Goal: Information Seeking & Learning: Compare options

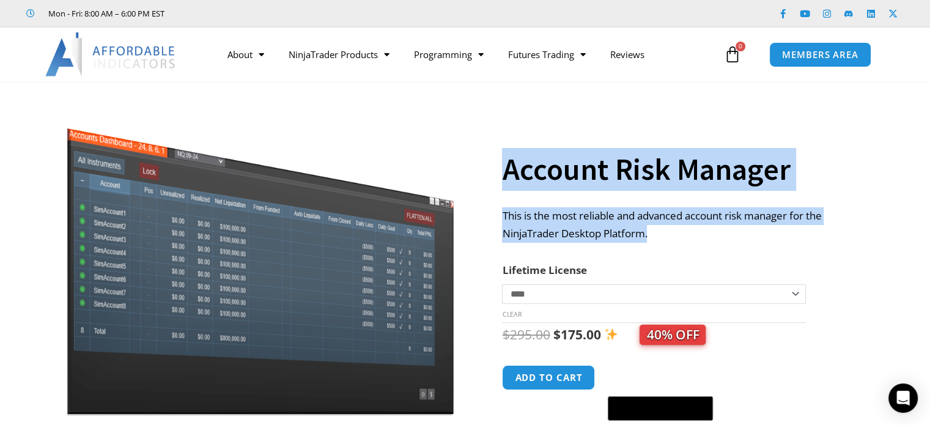
copy div "Account Risk Manager This is the most reliable and advanced account risk manage…"
drag, startPoint x: 482, startPoint y: 158, endPoint x: 676, endPoint y: 232, distance: 207.5
click at [676, 232] on div "**********" at bounding box center [465, 295] width 850 height 402
click at [573, 196] on div "**********" at bounding box center [680, 284] width 357 height 423
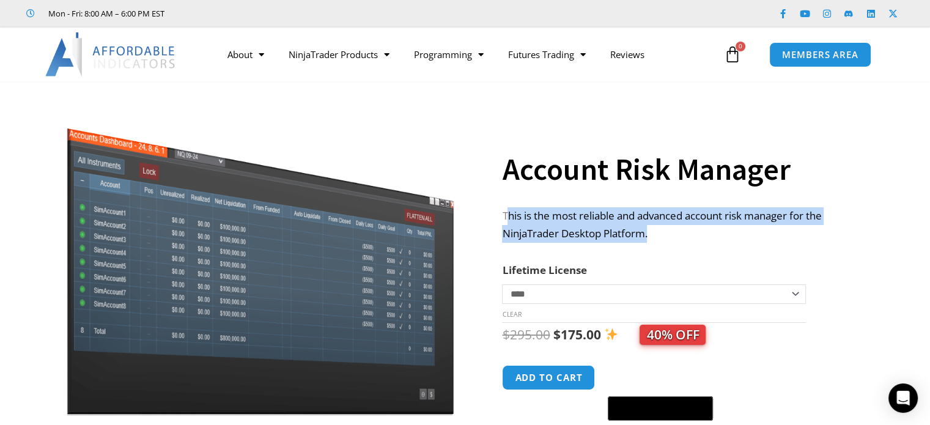
drag, startPoint x: 513, startPoint y: 212, endPoint x: 711, endPoint y: 241, distance: 200.3
click at [711, 241] on p "This is the most reliable and advanced account risk manager for the NinjaTrader…" at bounding box center [680, 224] width 357 height 35
click at [702, 243] on div "This is the most reliable and advanced account risk manager for the NinjaTrader…" at bounding box center [680, 228] width 357 height 42
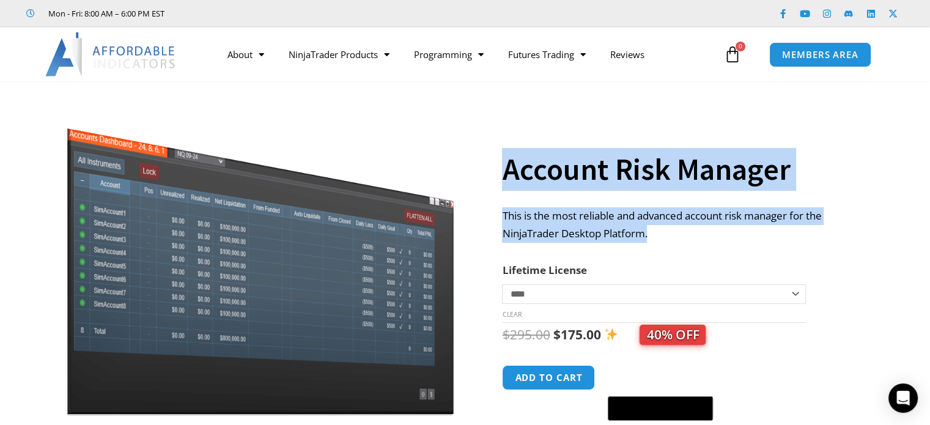
copy div "Account Risk Manager This is the most reliable and advanced account risk manage…"
drag, startPoint x: 617, startPoint y: 235, endPoint x: 492, endPoint y: 215, distance: 126.3
click at [492, 215] on div "**********" at bounding box center [465, 295] width 850 height 402
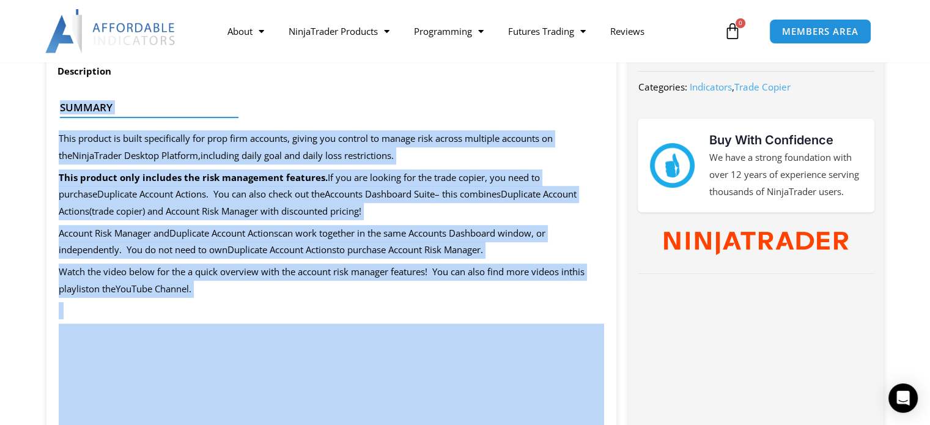
scroll to position [489, 0]
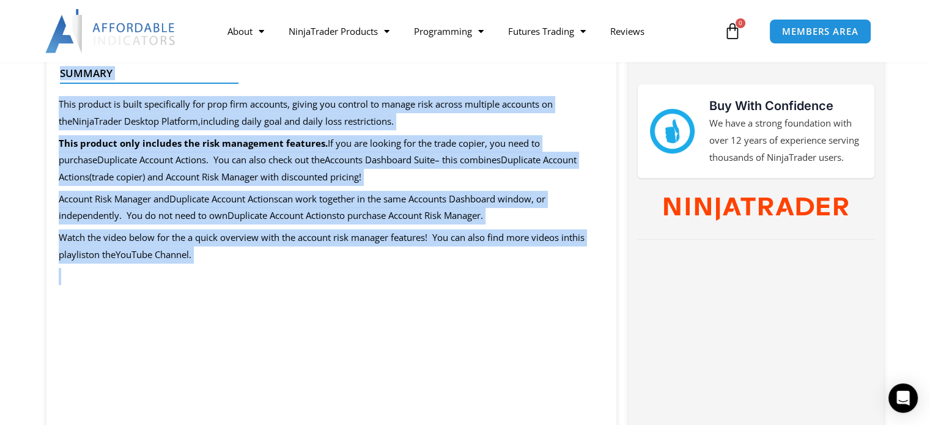
copy div "Summary This product is built specifically for prop firm accounts, giving you c…"
drag, startPoint x: 51, startPoint y: 193, endPoint x: 382, endPoint y: 275, distance: 340.3
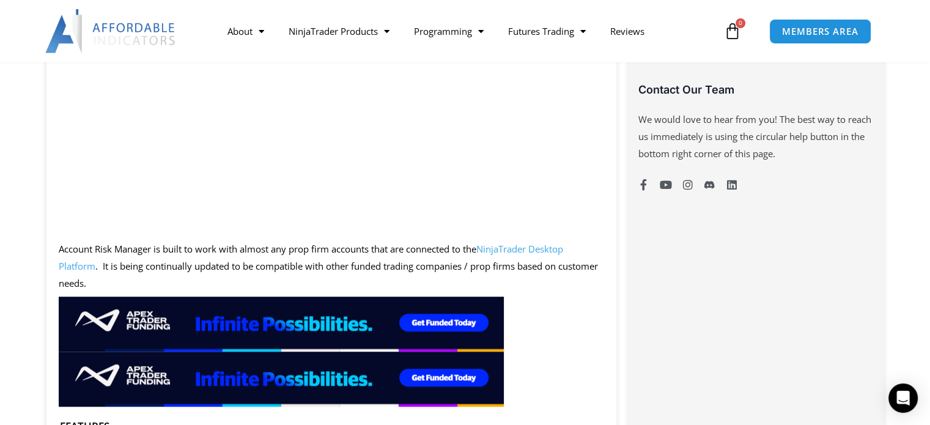
scroll to position [979, 0]
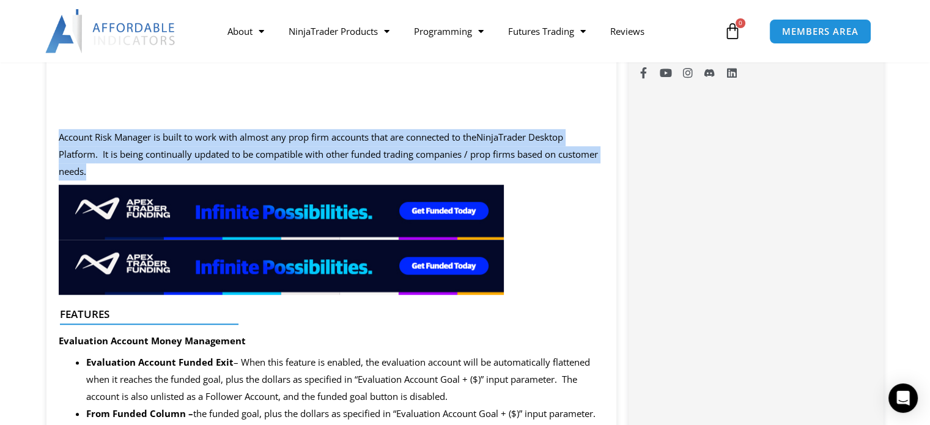
copy p "Account Risk Manager is built to work with almost any prop firm accounts that a…"
drag, startPoint x: 50, startPoint y: 132, endPoint x: 199, endPoint y: 167, distance: 152.8
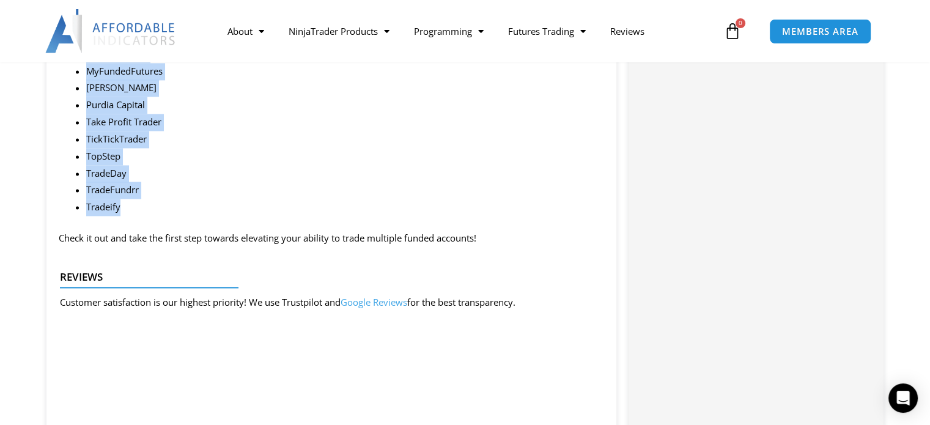
scroll to position [1896, 0]
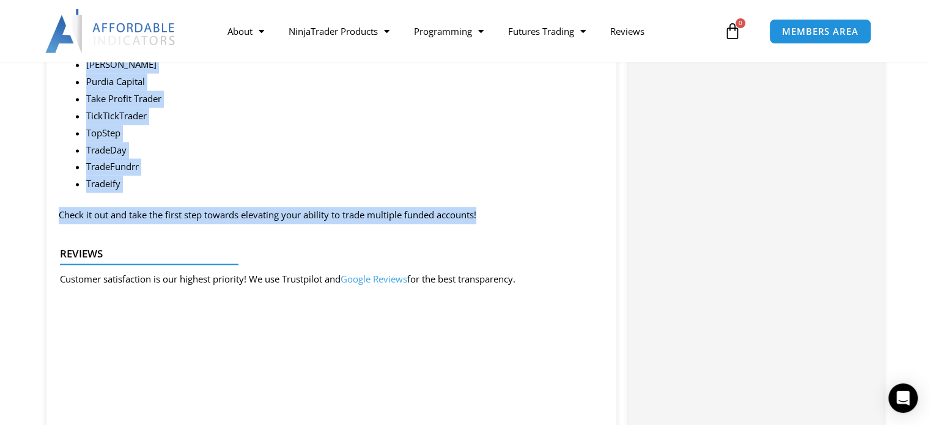
copy div "Features Evaluation Account Money Management Evaluation Account Funded Exit – W…"
drag, startPoint x: 59, startPoint y: 127, endPoint x: 519, endPoint y: 202, distance: 466.7
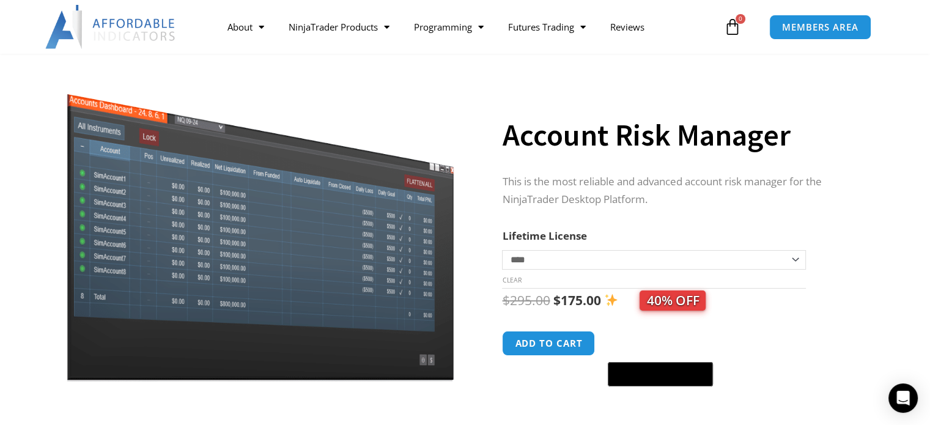
scroll to position [0, 0]
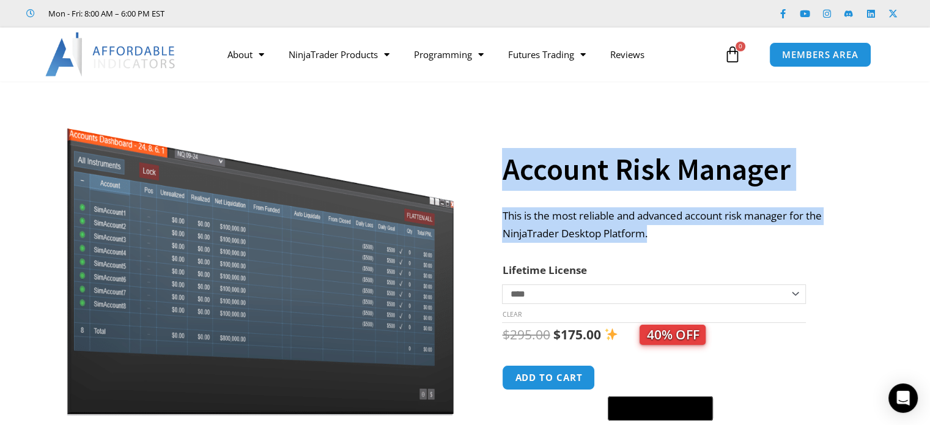
drag, startPoint x: 508, startPoint y: 169, endPoint x: 795, endPoint y: 237, distance: 295.2
click at [795, 237] on div "**********" at bounding box center [680, 284] width 357 height 423
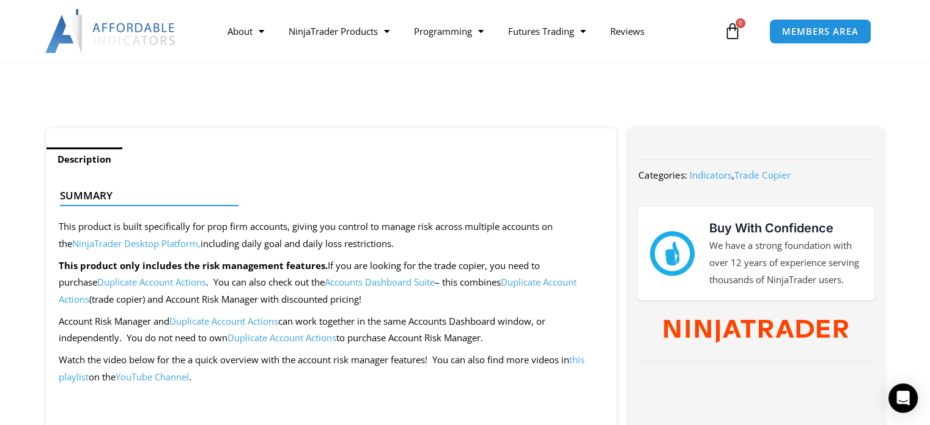
scroll to position [612, 0]
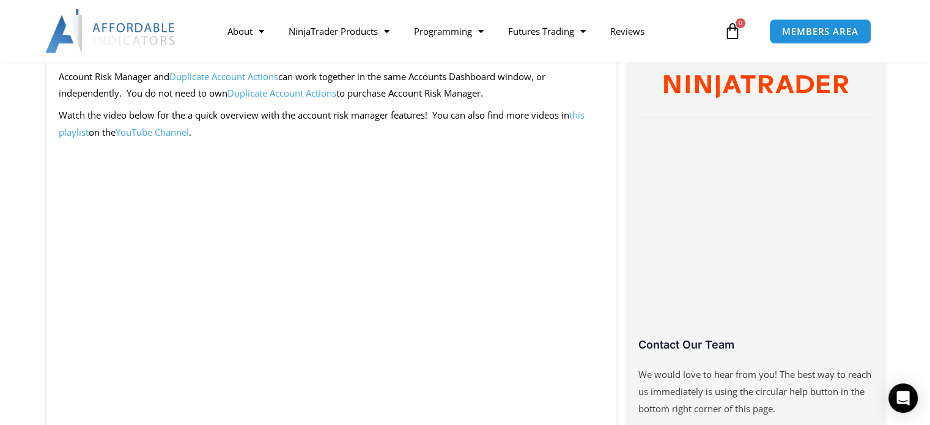
drag, startPoint x: 54, startPoint y: 75, endPoint x: 174, endPoint y: 79, distance: 119.3
click at [445, 103] on p "Account Risk Manager and Duplicate Account Actions can work together in the sam…" at bounding box center [332, 86] width 546 height 34
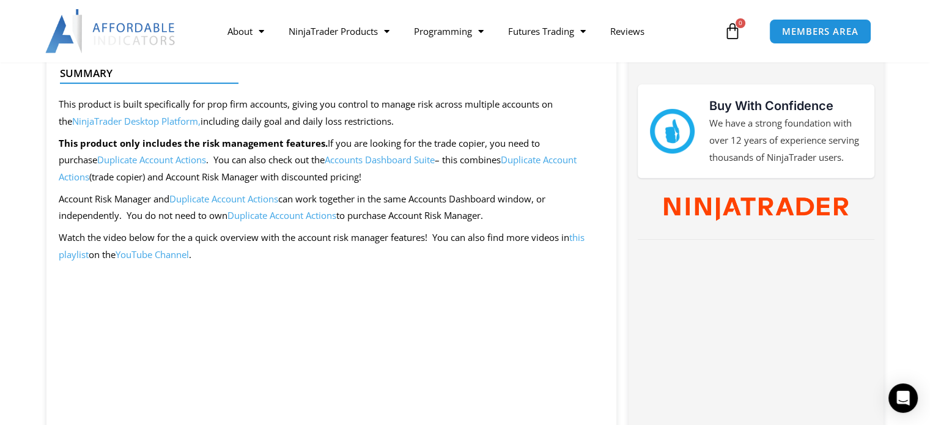
click at [377, 199] on p "Account Risk Manager and Duplicate Account Actions can work together in the sam…" at bounding box center [332, 208] width 546 height 34
drag, startPoint x: 55, startPoint y: 198, endPoint x: 112, endPoint y: 199, distance: 56.9
drag, startPoint x: 355, startPoint y: 193, endPoint x: 550, endPoint y: 202, distance: 195.3
click at [550, 202] on p "Account Risk Manager and Duplicate Account Actions can work together in the sam…" at bounding box center [332, 208] width 546 height 34
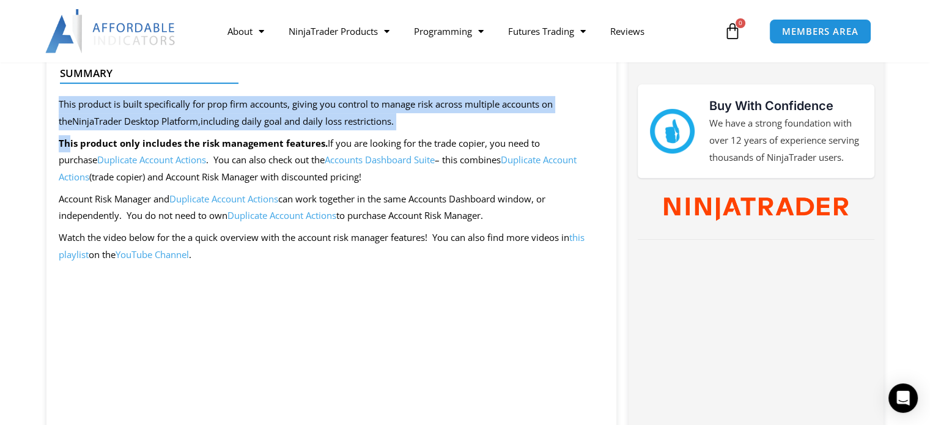
drag, startPoint x: 67, startPoint y: 141, endPoint x: 64, endPoint y: 108, distance: 33.7
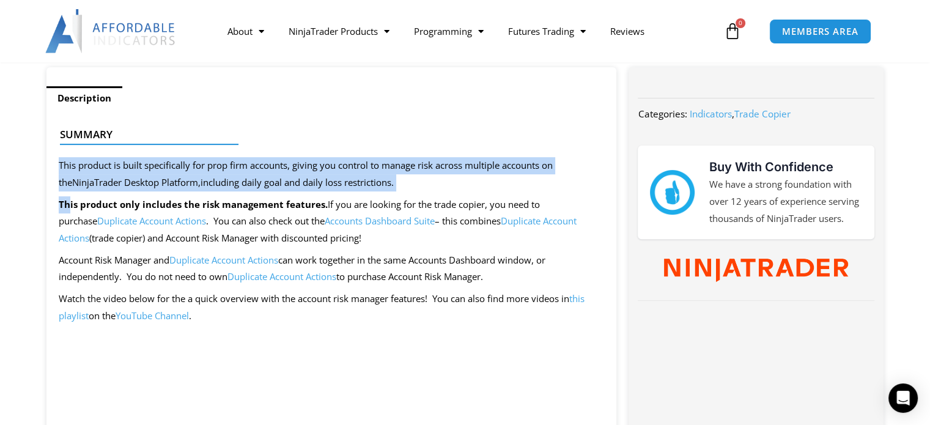
scroll to position [428, 0]
click at [239, 168] on div at bounding box center [327, 155] width 534 height 29
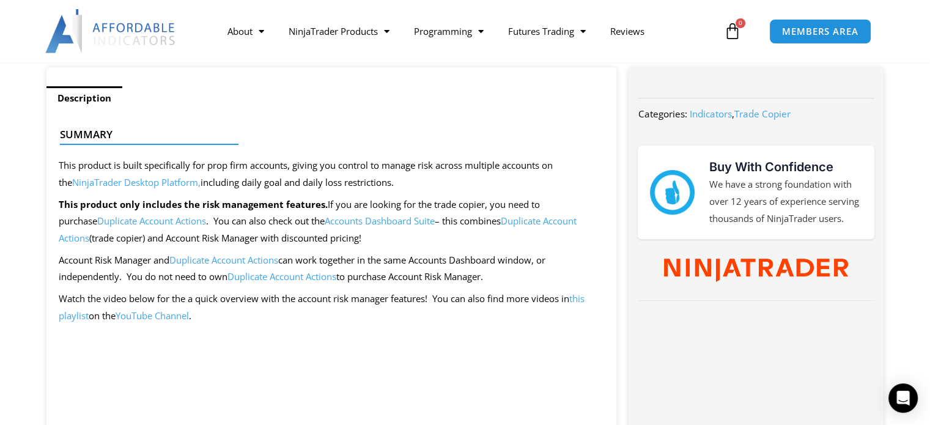
drag, startPoint x: 78, startPoint y: 159, endPoint x: 109, endPoint y: 160, distance: 31.2
click at [109, 160] on div at bounding box center [327, 155] width 534 height 29
drag, startPoint x: 59, startPoint y: 160, endPoint x: 141, endPoint y: 161, distance: 81.4
click at [141, 161] on div at bounding box center [327, 155] width 534 height 29
drag, startPoint x: 133, startPoint y: 161, endPoint x: 169, endPoint y: 165, distance: 36.2
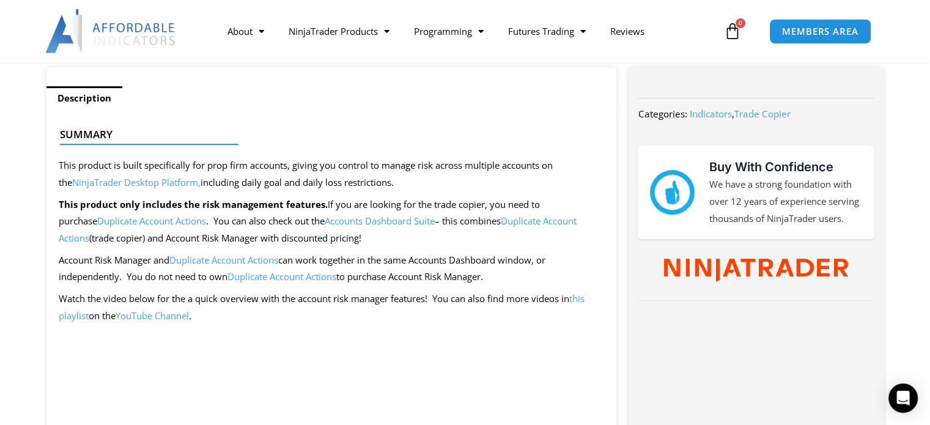
click at [163, 165] on div at bounding box center [327, 155] width 534 height 29
drag, startPoint x: 159, startPoint y: 166, endPoint x: 231, endPoint y: 162, distance: 72.3
click at [227, 163] on div at bounding box center [327, 155] width 534 height 29
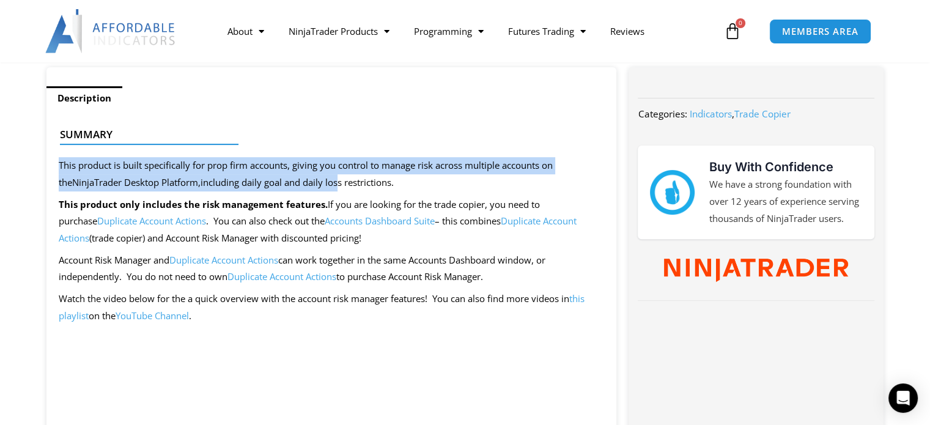
drag, startPoint x: 294, startPoint y: 174, endPoint x: 333, endPoint y: 178, distance: 40.0
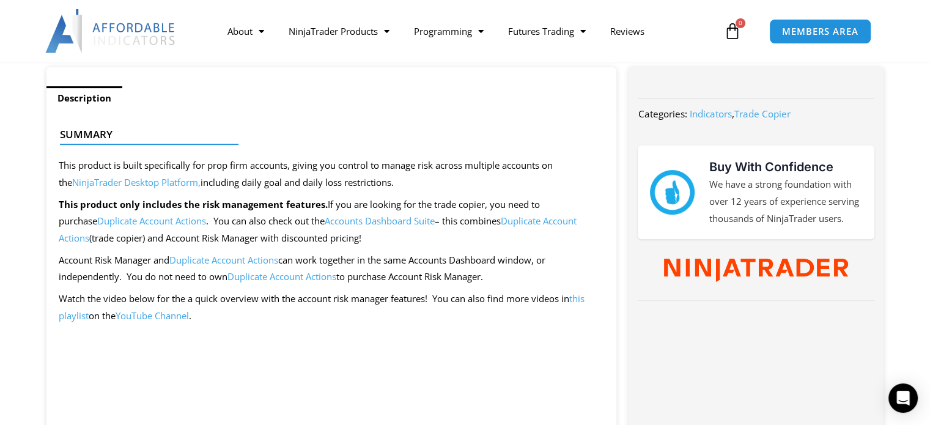
click at [350, 180] on p "This product is built specifically for prop firm accounts, giving you control t…" at bounding box center [332, 174] width 546 height 34
drag, startPoint x: 61, startPoint y: 161, endPoint x: 95, endPoint y: 165, distance: 34.5
click at [95, 165] on div at bounding box center [327, 155] width 534 height 29
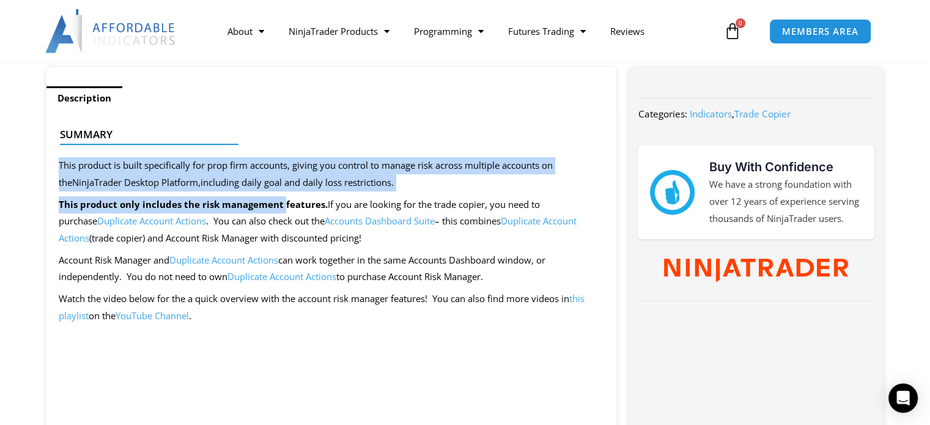
drag, startPoint x: 59, startPoint y: 165, endPoint x: 283, endPoint y: 206, distance: 227.5
drag, startPoint x: 399, startPoint y: 261, endPoint x: 500, endPoint y: 286, distance: 103.3
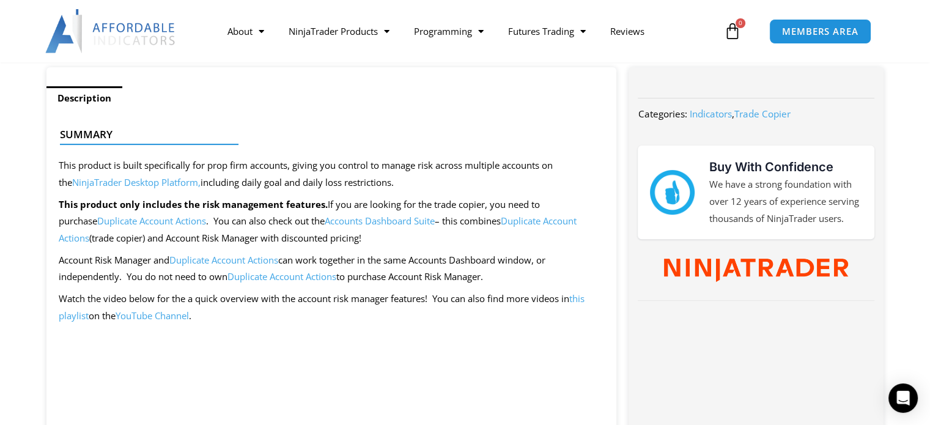
drag, startPoint x: 421, startPoint y: 246, endPoint x: 446, endPoint y: 249, distance: 24.7
click at [266, 261] on link "Duplicate Account Actions" at bounding box center [223, 260] width 109 height 12
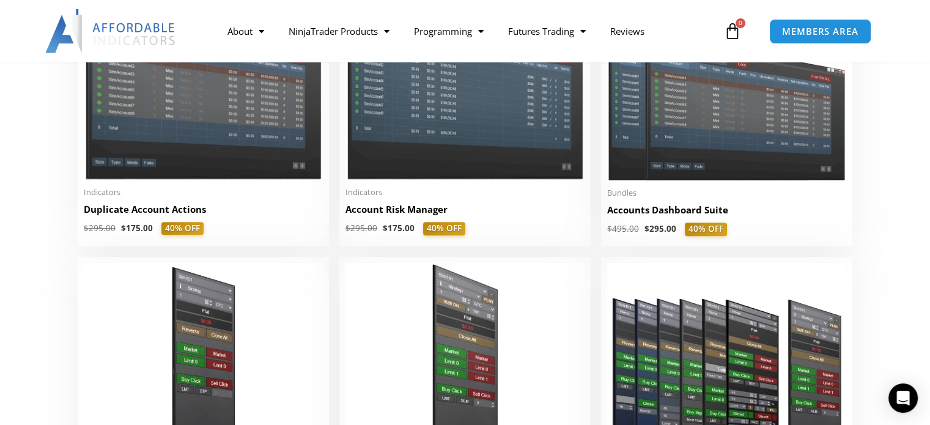
scroll to position [3326, 0]
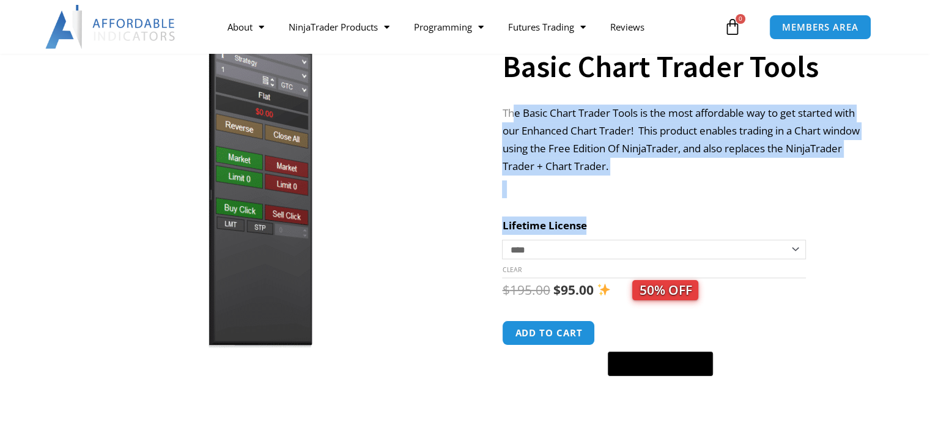
click at [715, 133] on p "The Basic Chart Trader Tools is the most affordable way to get started with our…" at bounding box center [680, 140] width 357 height 71
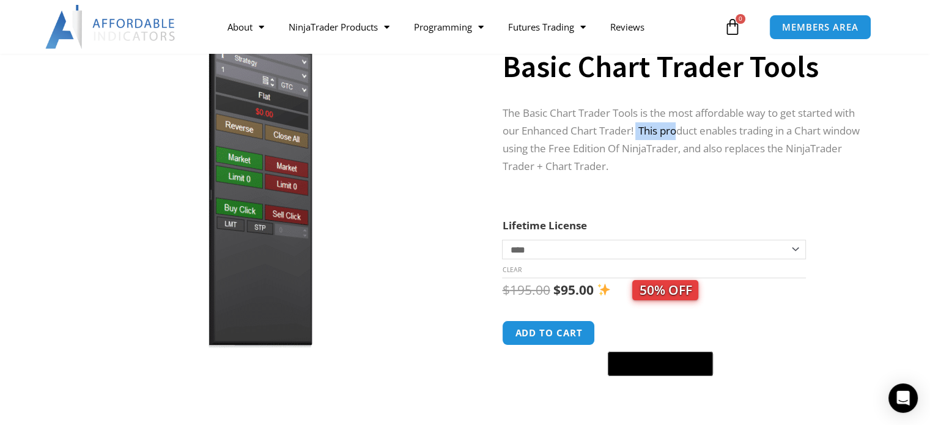
drag, startPoint x: 663, startPoint y: 128, endPoint x: 703, endPoint y: 128, distance: 40.4
click at [703, 128] on p "The Basic Chart Trader Tools is the most affordable way to get started with our…" at bounding box center [680, 140] width 357 height 71
drag, startPoint x: 732, startPoint y: 129, endPoint x: 766, endPoint y: 129, distance: 34.3
click at [760, 129] on p "The Basic Chart Trader Tools is the most affordable way to get started with our…" at bounding box center [680, 140] width 357 height 71
click at [812, 127] on p "The Basic Chart Trader Tools is the most affordable way to get started with our…" at bounding box center [680, 140] width 357 height 71
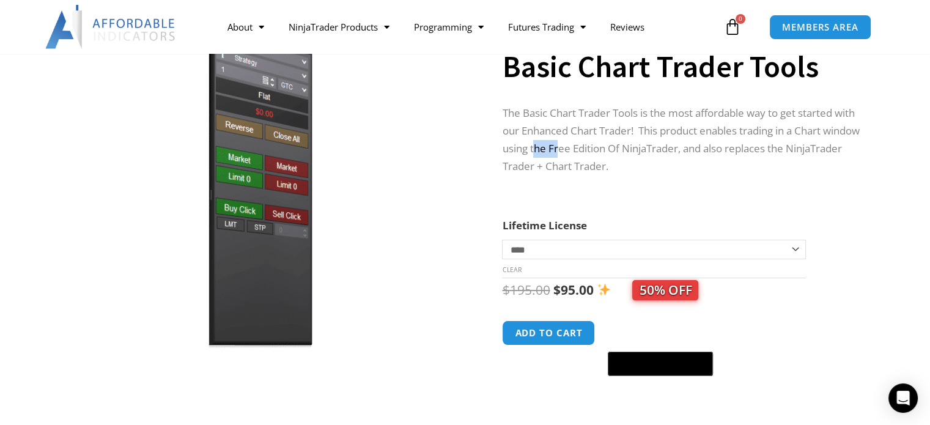
drag, startPoint x: 575, startPoint y: 154, endPoint x: 694, endPoint y: 155, distance: 118.7
click at [608, 151] on p "The Basic Chart Trader Tools is the most affordable way to get started with our…" at bounding box center [680, 140] width 357 height 71
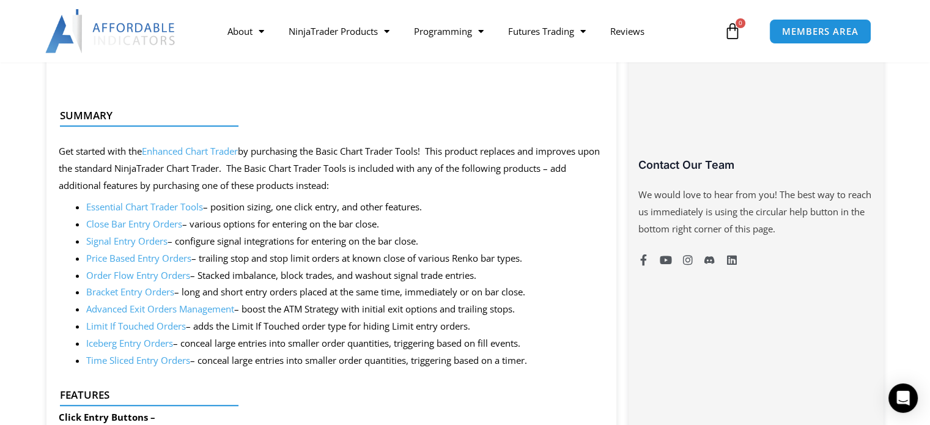
scroll to position [856, 0]
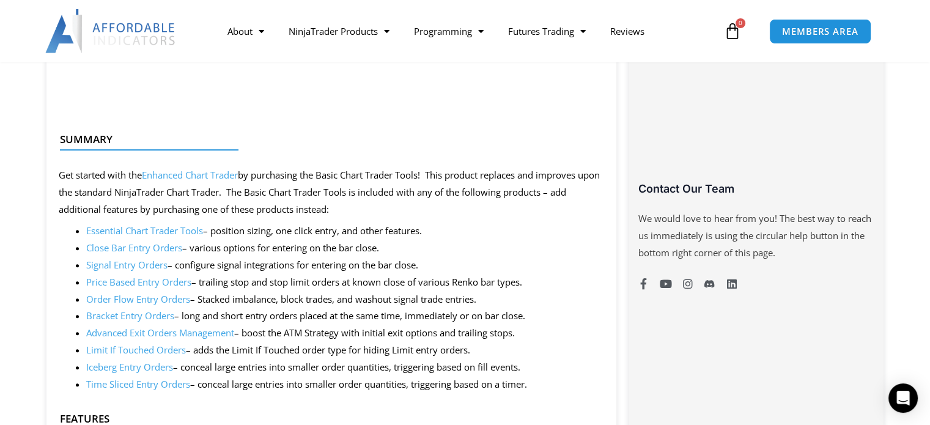
drag, startPoint x: 73, startPoint y: 173, endPoint x: 543, endPoint y: 382, distance: 513.7
click at [484, 183] on p "Get started with the Enhanced Chart Trader by purchasing the Basic Chart Trader…" at bounding box center [332, 192] width 546 height 51
drag, startPoint x: 491, startPoint y: 172, endPoint x: 389, endPoint y: 206, distance: 107.5
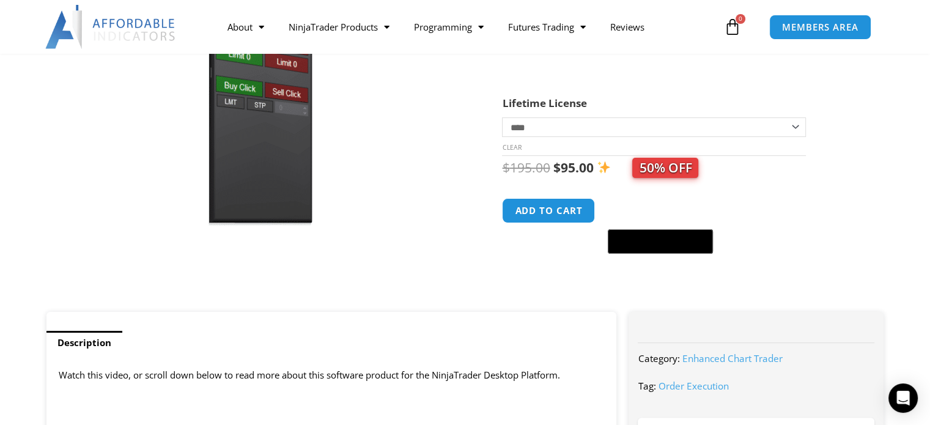
scroll to position [0, 0]
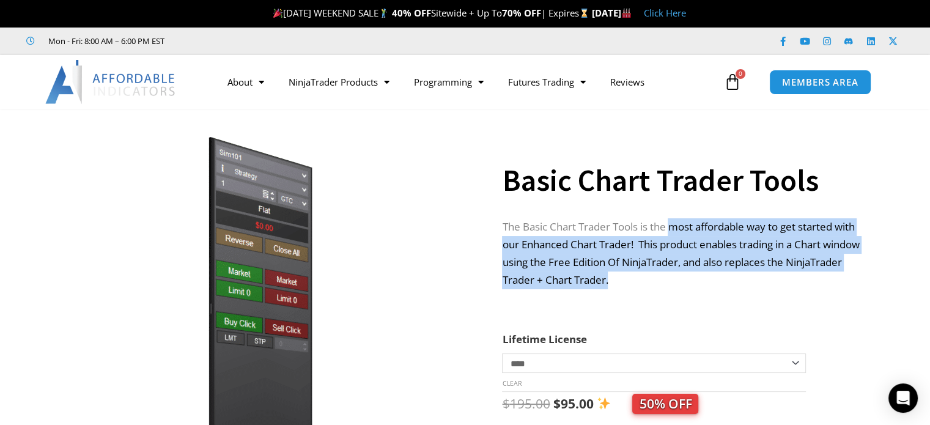
drag, startPoint x: 790, startPoint y: 261, endPoint x: 865, endPoint y: 278, distance: 77.0
click at [865, 278] on div "**********" at bounding box center [696, 334] width 388 height 427
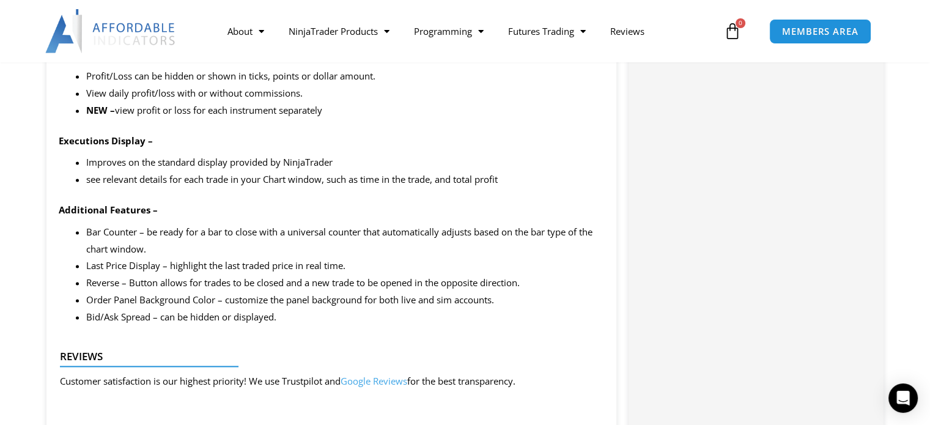
scroll to position [2028, 0]
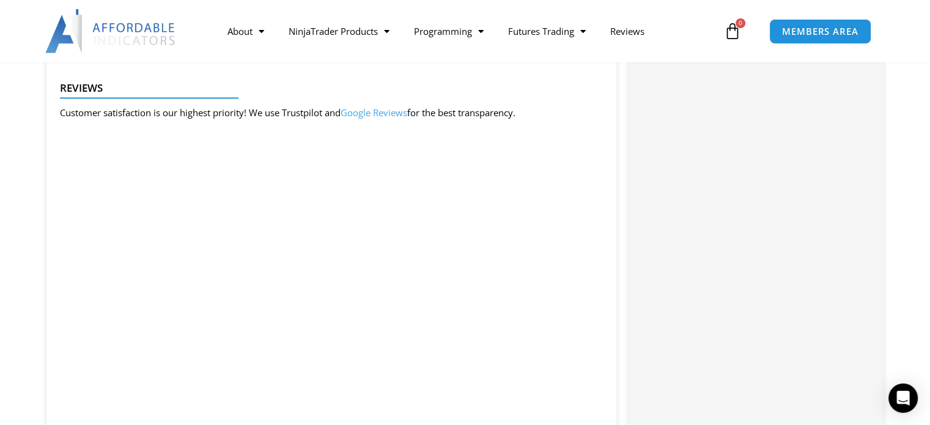
scroll to position [1713, 0]
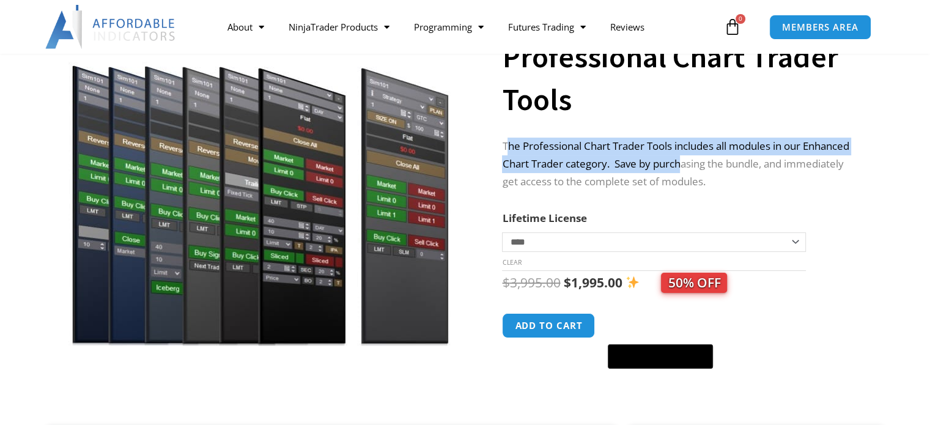
click at [686, 169] on div "**********" at bounding box center [680, 202] width 357 height 448
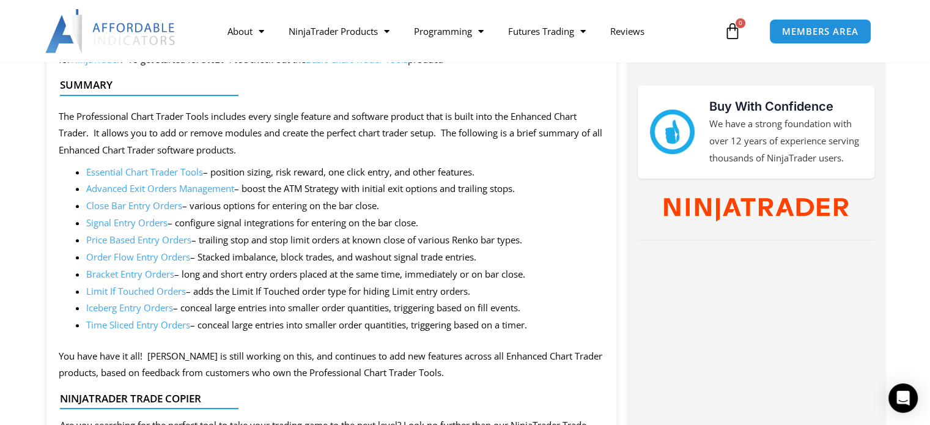
scroll to position [734, 0]
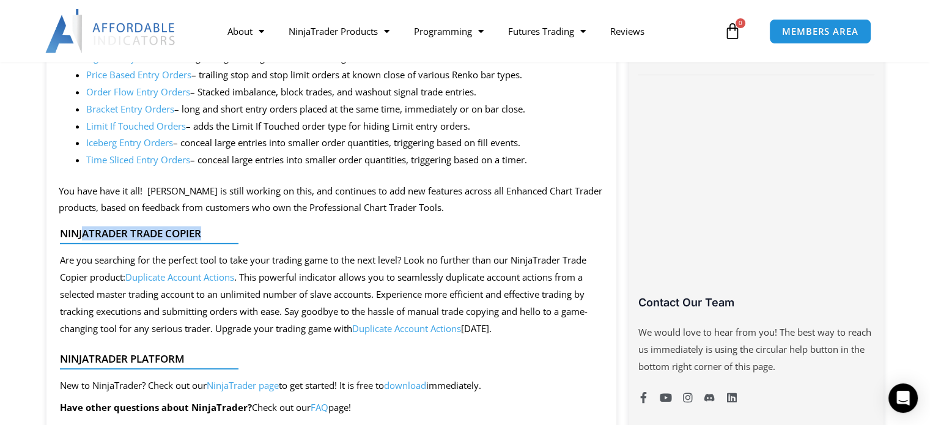
drag, startPoint x: 113, startPoint y: 232, endPoint x: 242, endPoint y: 232, distance: 129.7
click at [240, 232] on h4 "NinjaTrader Trade Copier" at bounding box center [327, 234] width 534 height 12
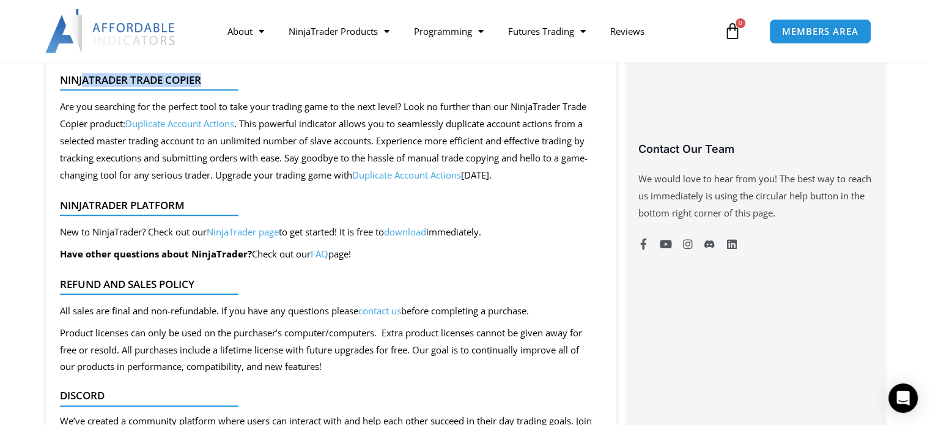
scroll to position [917, 0]
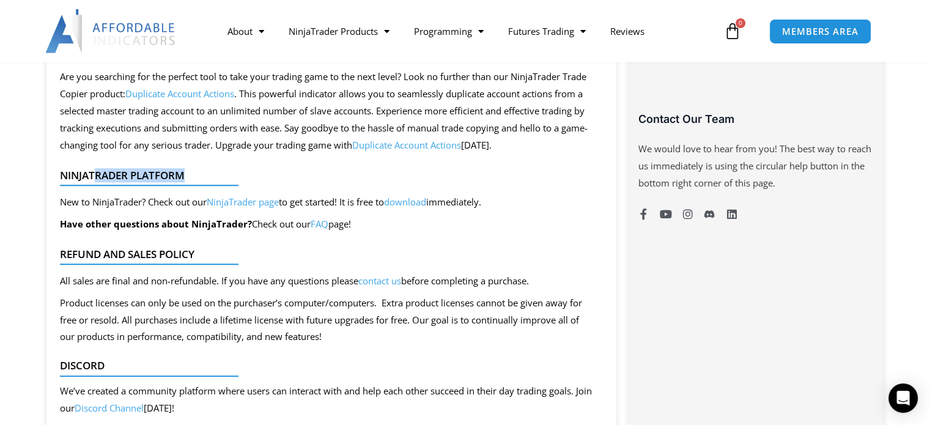
drag, startPoint x: 95, startPoint y: 164, endPoint x: 223, endPoint y: 179, distance: 129.4
click at [207, 176] on div "NinjaTrader Platform New to NinjaTrader? Check out our NinjaTrader page to get …" at bounding box center [327, 203] width 546 height 80
drag, startPoint x: 49, startPoint y: 169, endPoint x: 191, endPoint y: 178, distance: 142.2
click at [191, 178] on div "This product includes the Basic Chart Trader Tools that establishes the foundat…" at bounding box center [331, 46] width 571 height 747
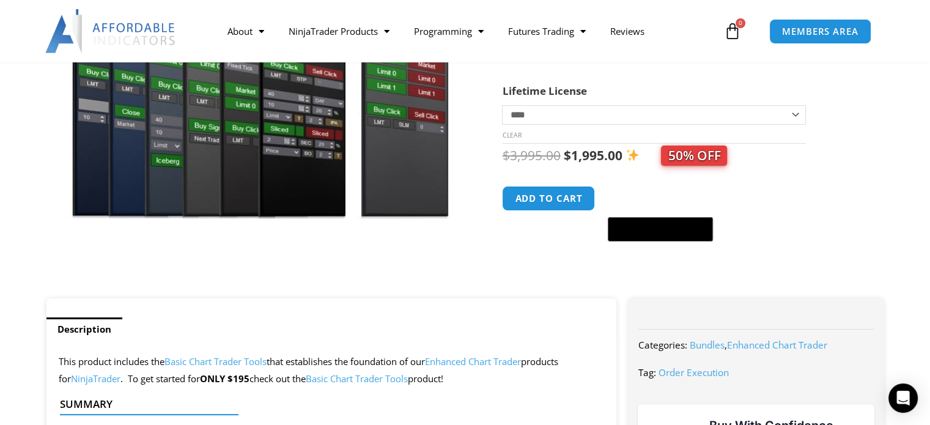
scroll to position [245, 0]
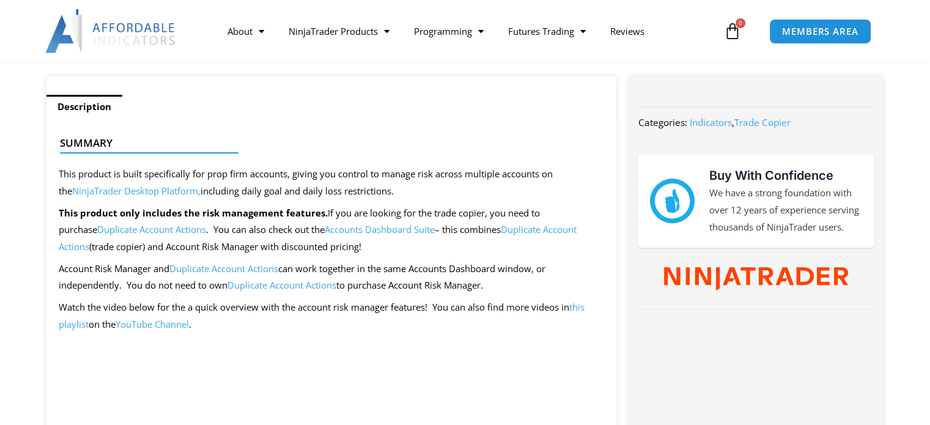
click at [135, 229] on p "This product only includes the risk management features. If you are looking for…" at bounding box center [332, 230] width 546 height 51
copy div "If you are looking for the trade copier, you need to purchase Duplicate Account…"
drag, startPoint x: 325, startPoint y: 211, endPoint x: 582, endPoint y: 286, distance: 267.5
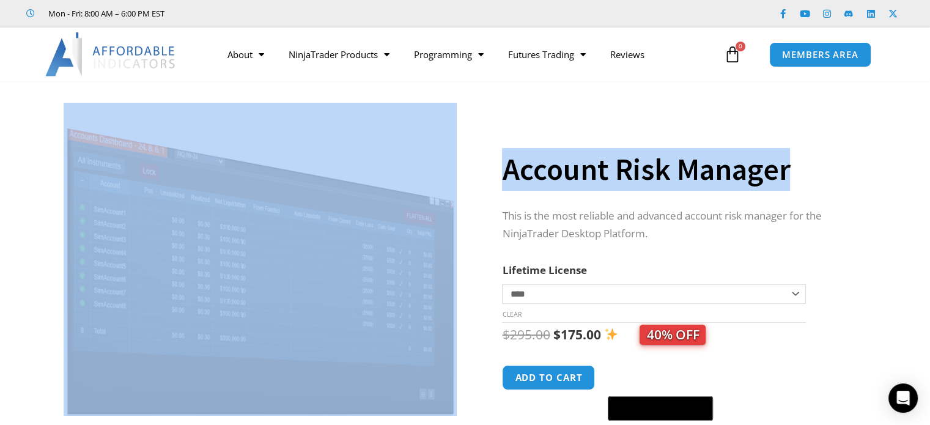
copy div "Account Risk Manager"
drag, startPoint x: 681, startPoint y: 165, endPoint x: 853, endPoint y: 156, distance: 172.1
click at [853, 156] on div "**********" at bounding box center [465, 295] width 850 height 402
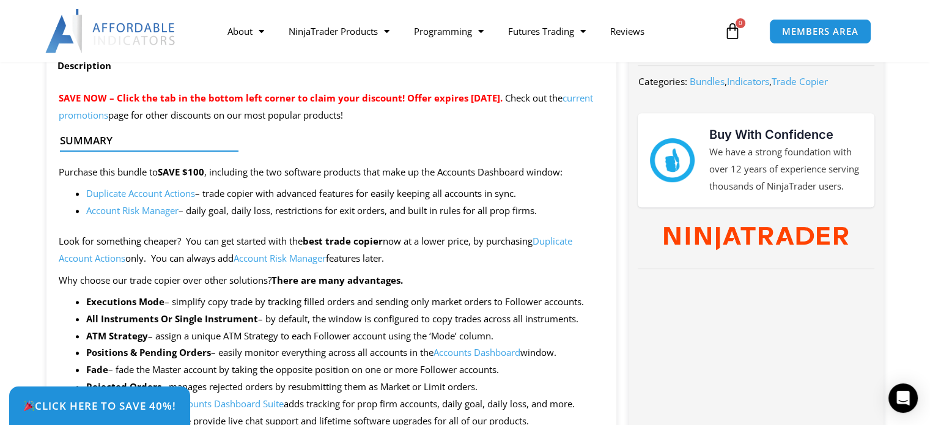
scroll to position [489, 0]
drag, startPoint x: 56, startPoint y: 170, endPoint x: 568, endPoint y: 210, distance: 513.5
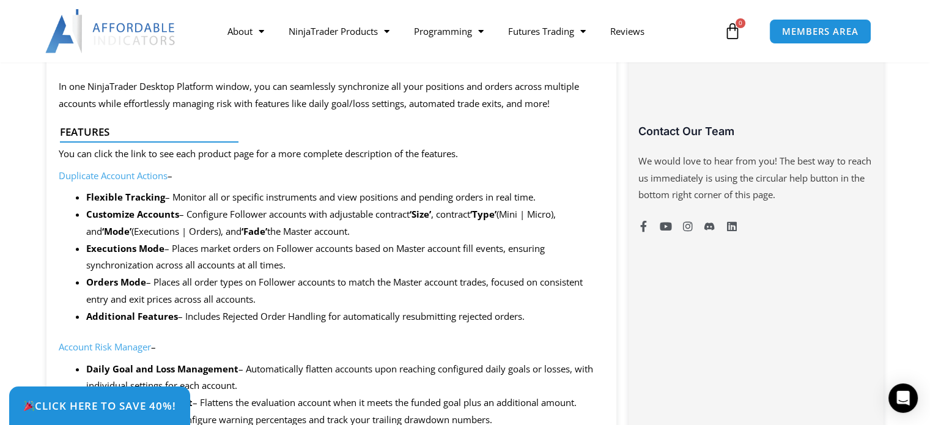
scroll to position [856, 0]
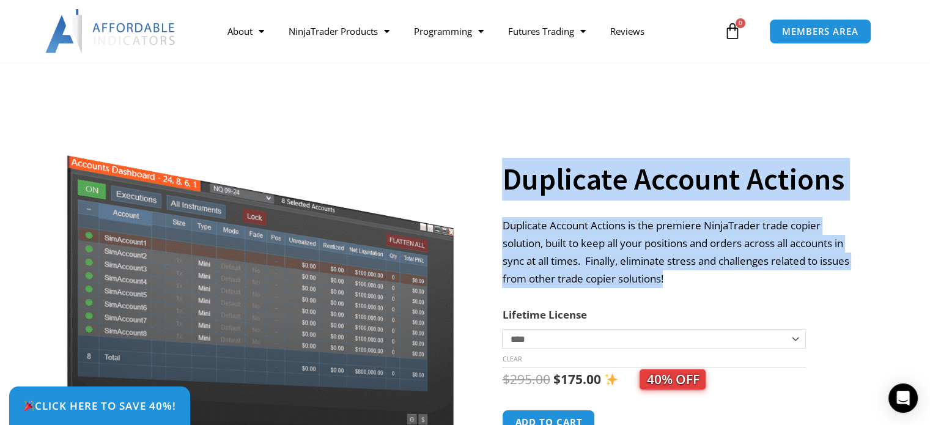
scroll to position [428, 0]
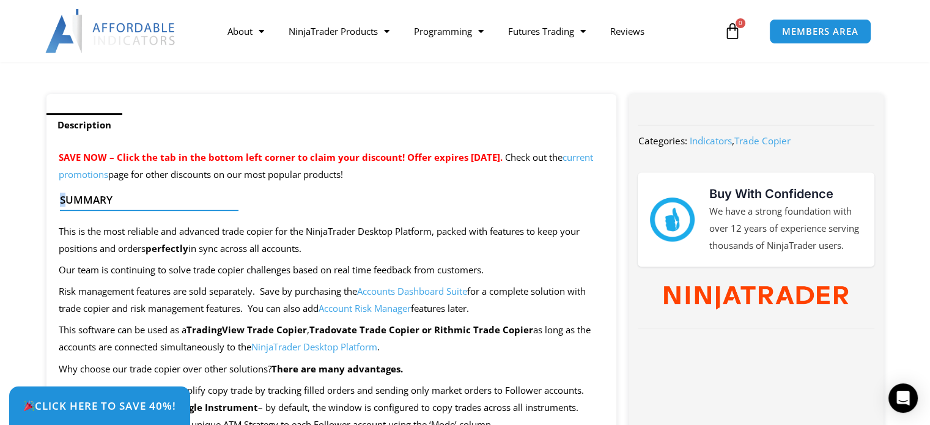
drag, startPoint x: 42, startPoint y: 187, endPoint x: 64, endPoint y: 196, distance: 23.9
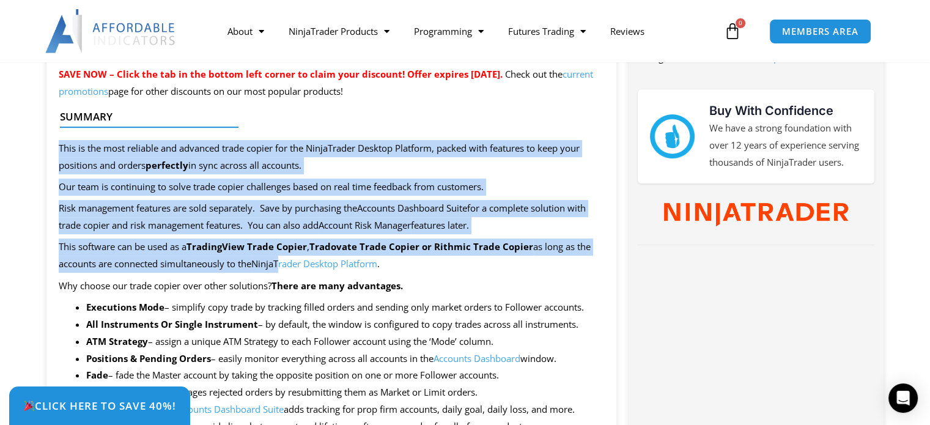
scroll to position [550, 0]
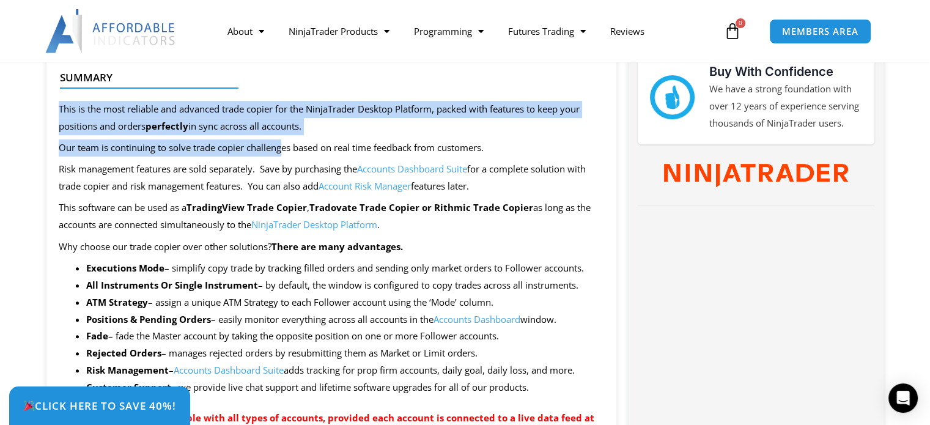
drag, startPoint x: 252, startPoint y: 245, endPoint x: 284, endPoint y: 149, distance: 101.2
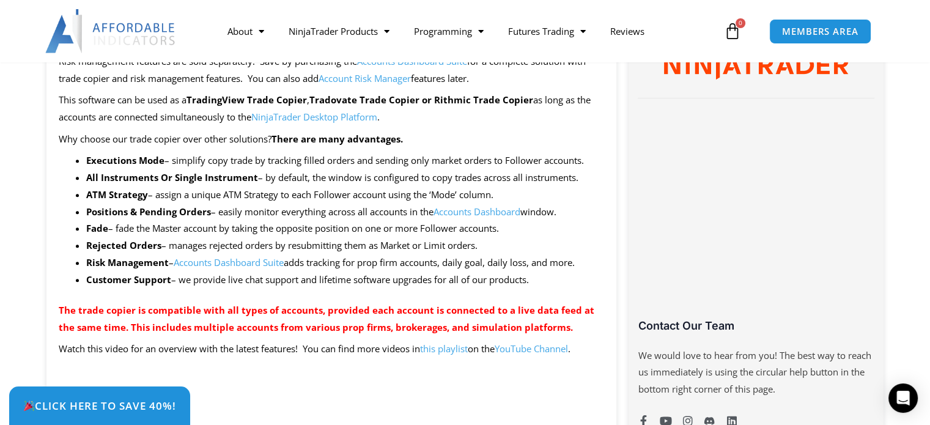
scroll to position [673, 0]
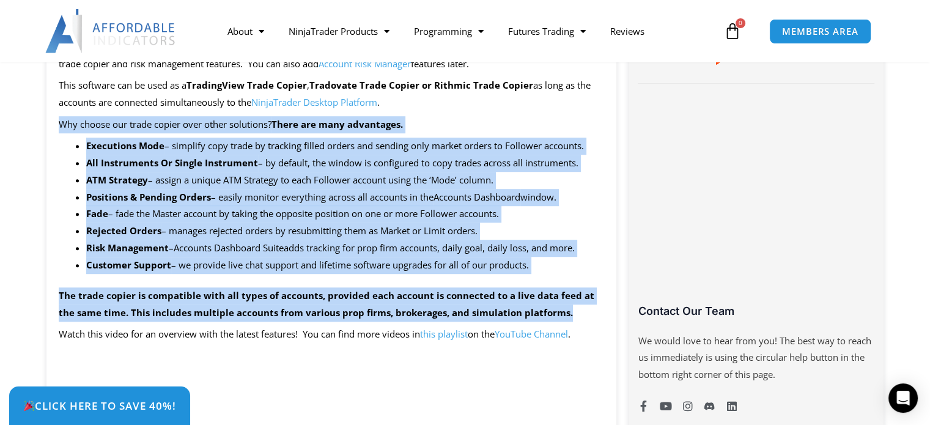
drag, startPoint x: 54, startPoint y: 119, endPoint x: 607, endPoint y: 321, distance: 588.8
drag, startPoint x: 475, startPoint y: 245, endPoint x: 465, endPoint y: 244, distance: 9.8
copy div "Lor ipsumd sit ametc adipis elit seddo eiusmodte? Incid utl etdo magnaaliqu. En…"
